Goal: Transaction & Acquisition: Purchase product/service

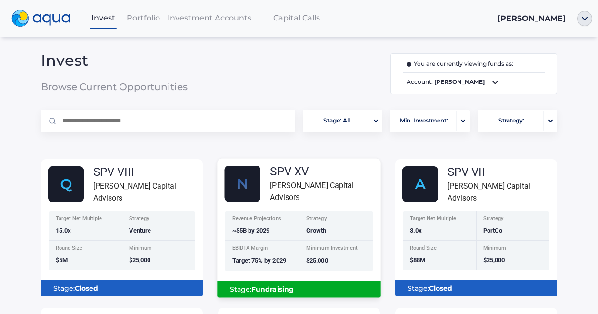
click at [287, 285] on b "Fundraising" at bounding box center [272, 289] width 42 height 9
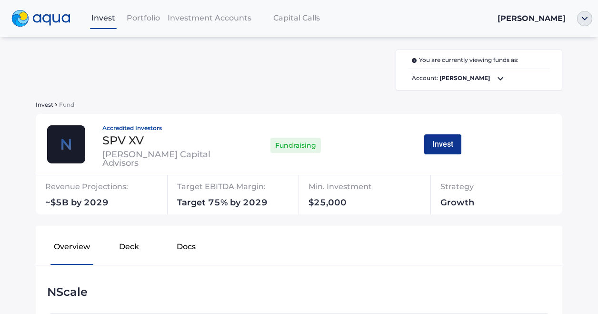
click at [440, 138] on button "Invest" at bounding box center [442, 144] width 37 height 20
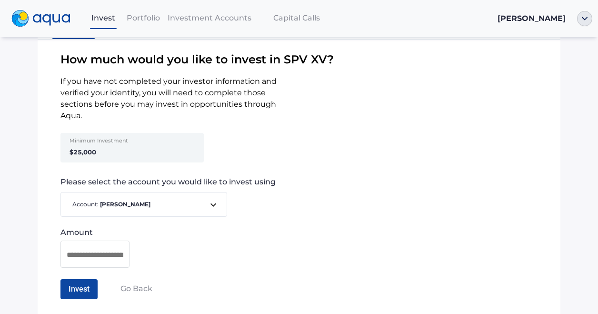
scroll to position [80, 0]
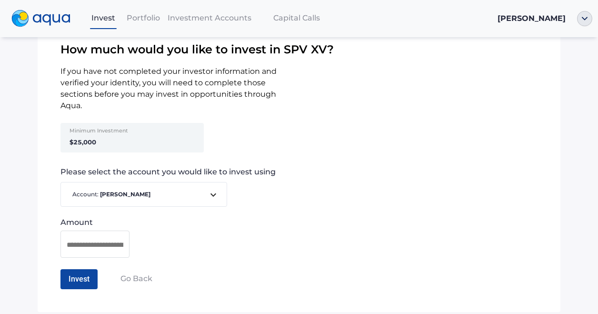
click at [210, 199] on icon at bounding box center [213, 194] width 11 height 11
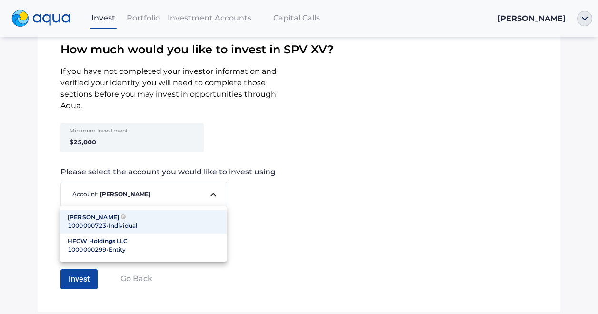
click at [210, 199] on div at bounding box center [299, 157] width 598 height 314
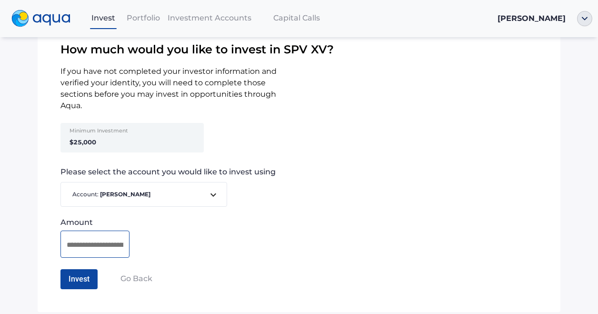
click at [76, 247] on input at bounding box center [95, 245] width 57 height 12
type input "*******"
click at [81, 282] on button "Invest" at bounding box center [78, 279] width 37 height 20
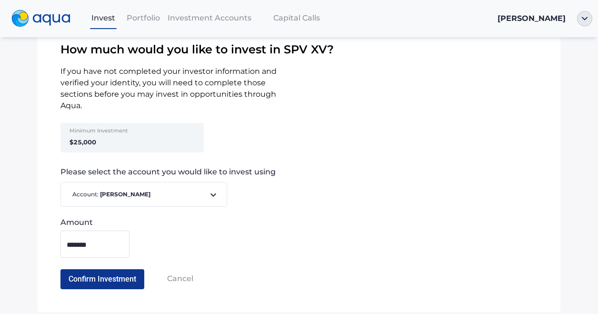
click at [81, 282] on button "Confirm Investment" at bounding box center [102, 279] width 84 height 20
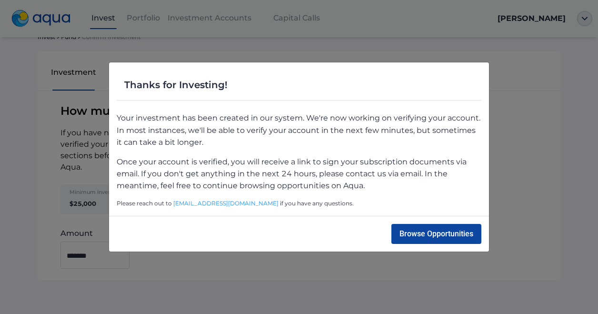
scroll to position [0, 0]
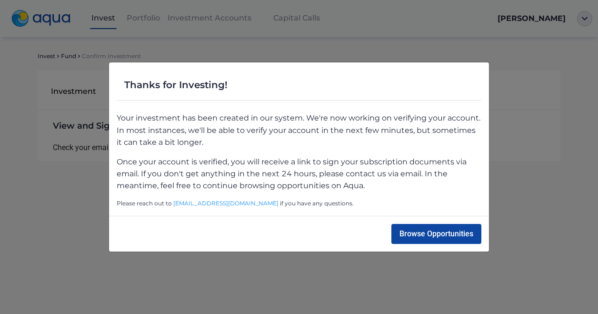
click at [523, 129] on div "Thanks for Investing! Your investment has been created in our system. We're now…" at bounding box center [299, 157] width 598 height 314
click at [369, 33] on div "Thanks for Investing! Your investment has been created in our system. We're now…" at bounding box center [299, 157] width 598 height 314
click at [417, 233] on button "Browse Opportunities" at bounding box center [437, 234] width 90 height 20
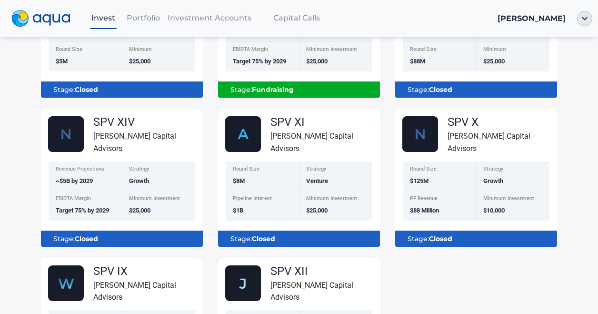
scroll to position [214, 0]
